Goal: Use online tool/utility: Utilize a website feature to perform a specific function

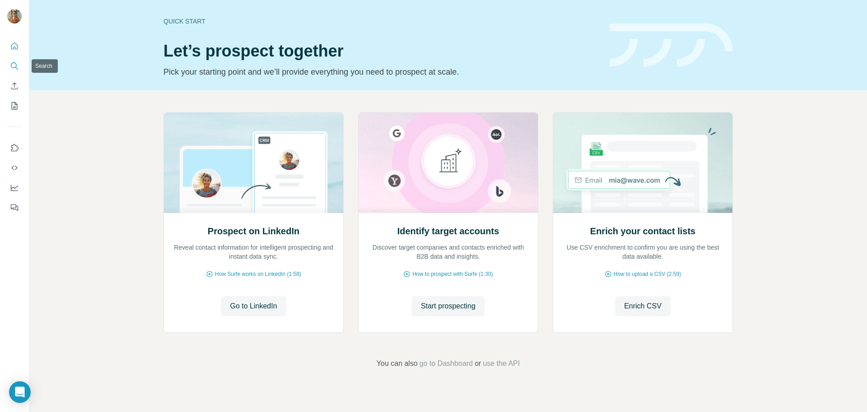
click at [15, 68] on icon "Search" at bounding box center [14, 65] width 9 height 9
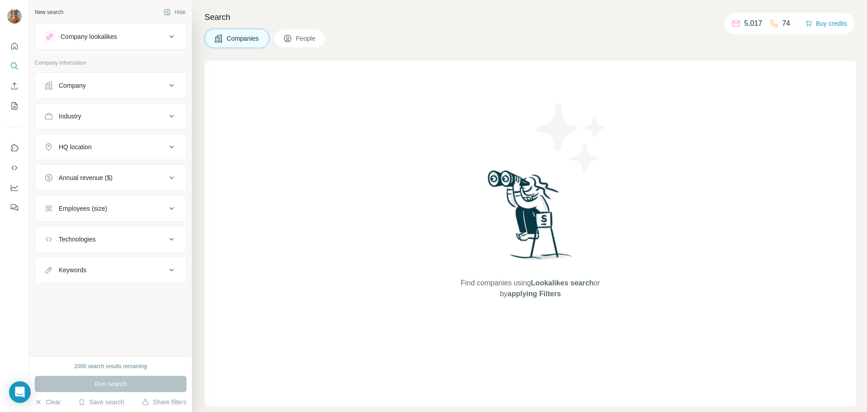
click at [170, 86] on icon at bounding box center [171, 85] width 11 height 11
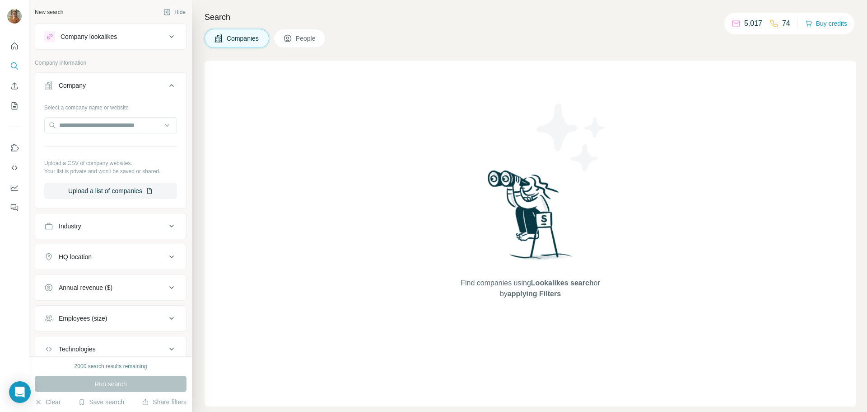
click at [151, 226] on div "Industry" at bounding box center [105, 225] width 122 height 9
click at [126, 248] on input at bounding box center [106, 248] width 112 height 10
click at [126, 249] on input at bounding box center [106, 248] width 112 height 10
click at [112, 249] on input at bounding box center [106, 248] width 112 height 10
click at [64, 247] on input at bounding box center [106, 248] width 112 height 10
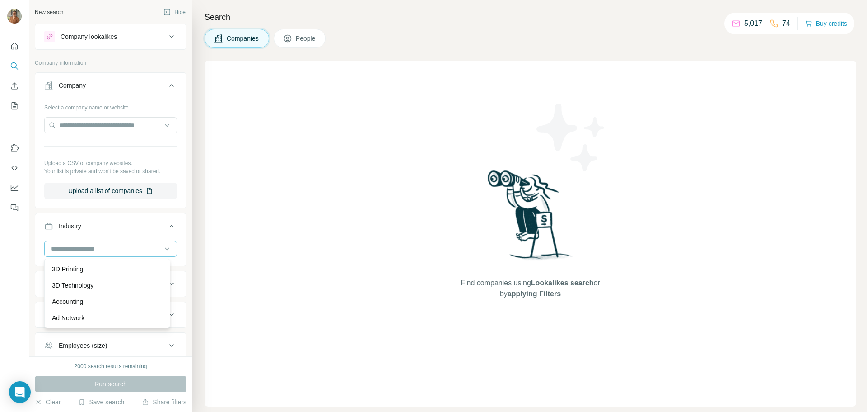
click at [64, 247] on input at bounding box center [106, 248] width 112 height 10
click at [78, 252] on input at bounding box center [106, 248] width 112 height 10
click at [70, 250] on input at bounding box center [106, 248] width 112 height 10
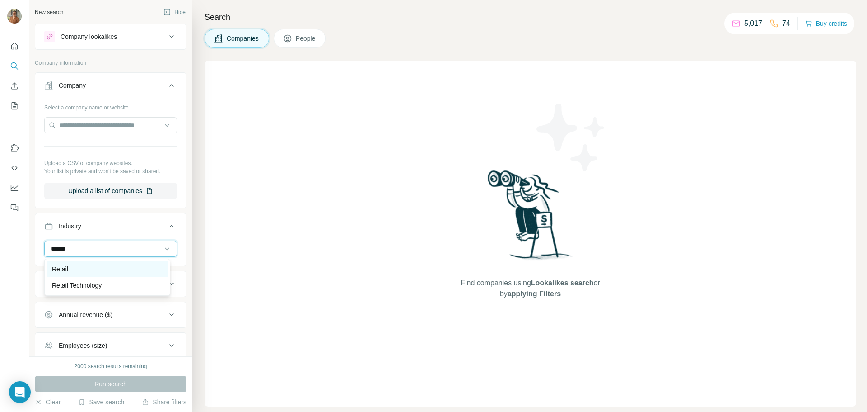
type input "******"
click at [64, 272] on p "Retail" at bounding box center [60, 268] width 16 height 9
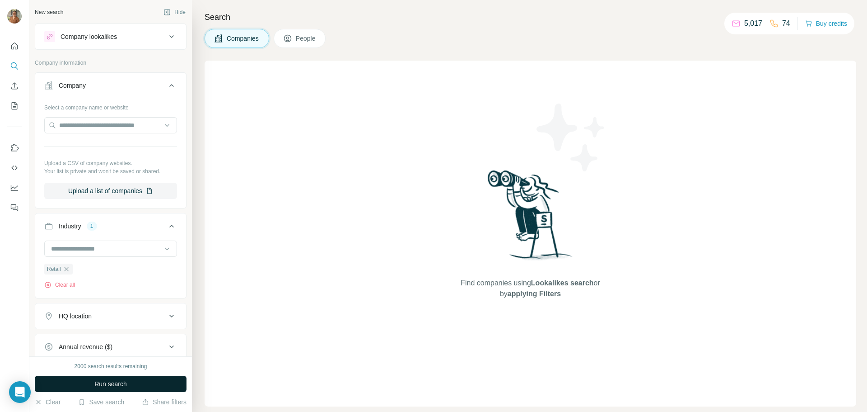
click at [110, 379] on button "Run search" at bounding box center [111, 383] width 152 height 16
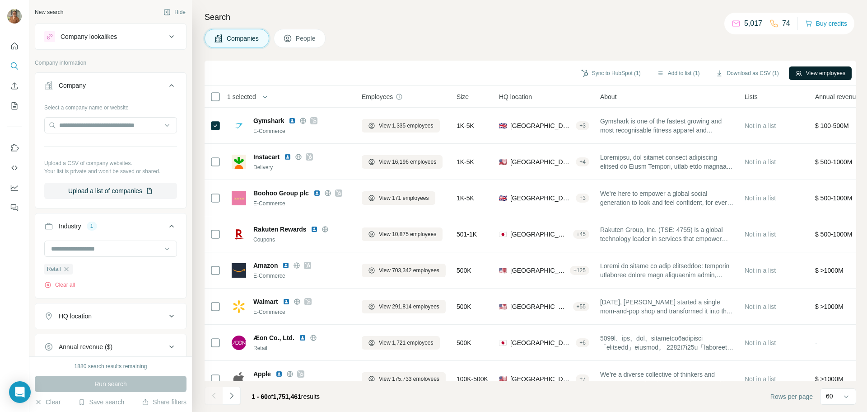
click at [817, 75] on button "View employees" at bounding box center [820, 73] width 63 height 14
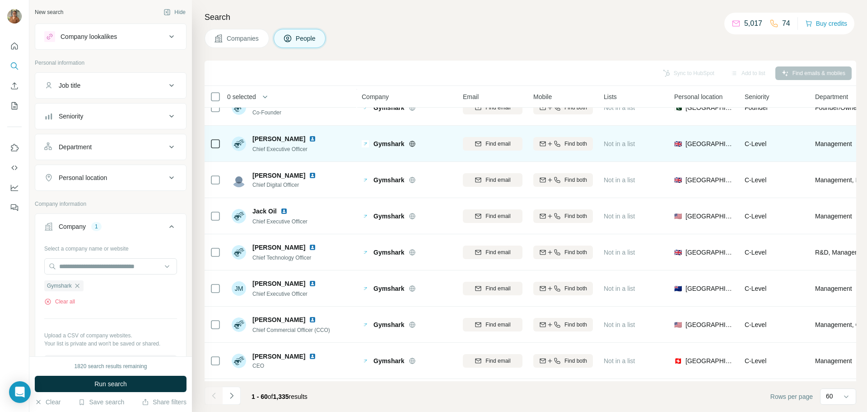
scroll to position [45, 0]
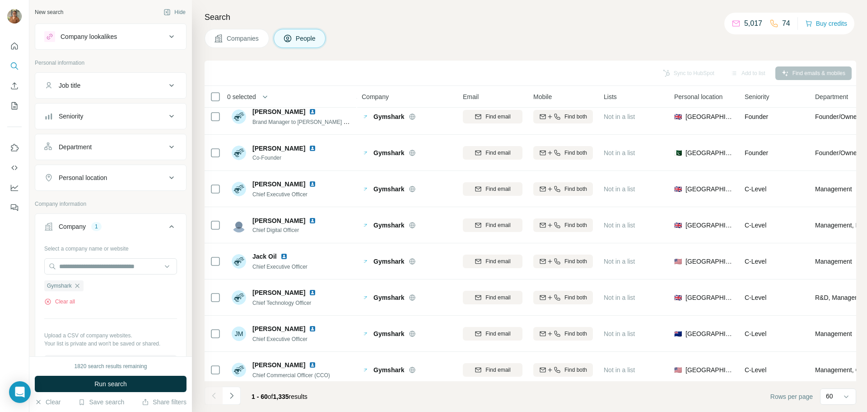
click at [145, 119] on div "Seniority" at bounding box center [105, 116] width 122 height 9
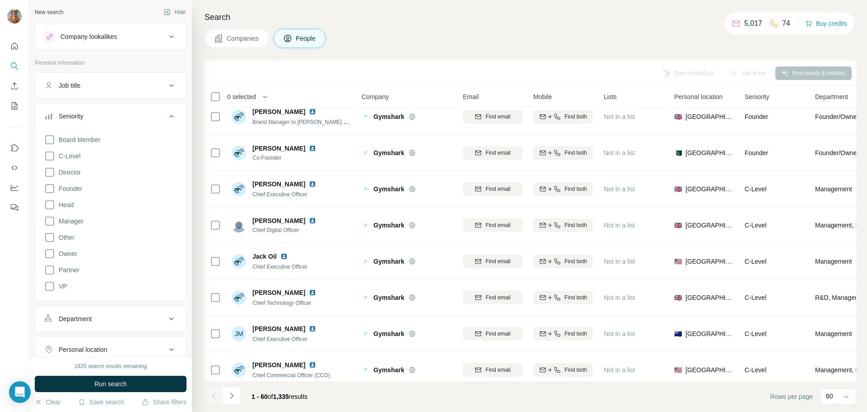
click at [248, 36] on span "Companies" at bounding box center [243, 38] width 33 height 9
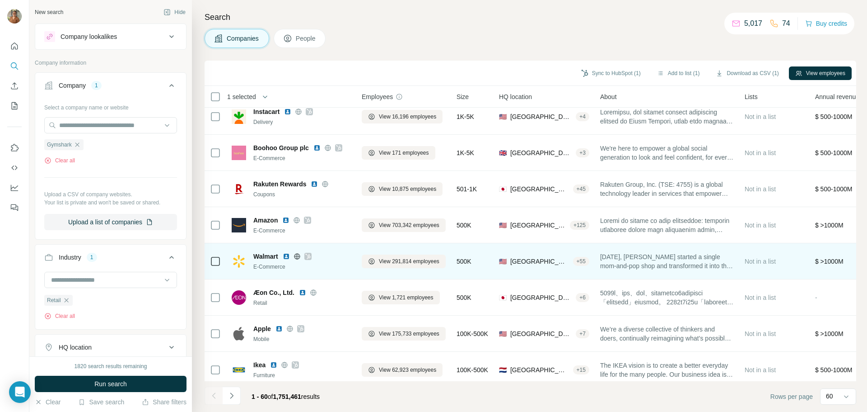
scroll to position [90, 0]
